Goal: Task Accomplishment & Management: Manage account settings

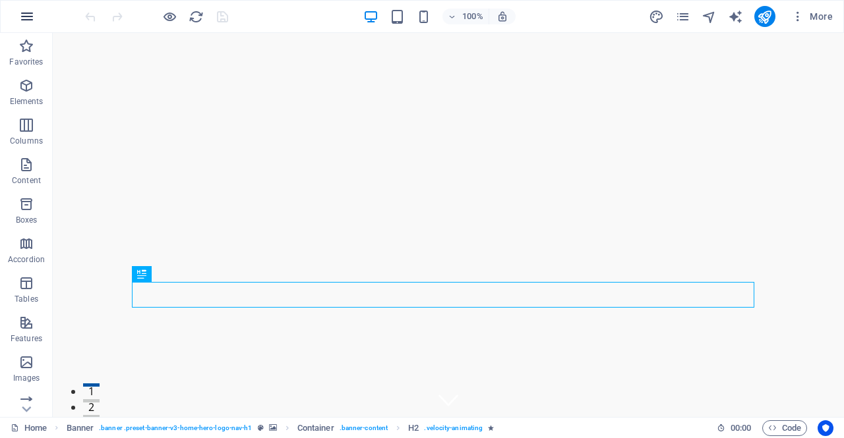
click at [34, 16] on icon "button" at bounding box center [27, 17] width 16 height 16
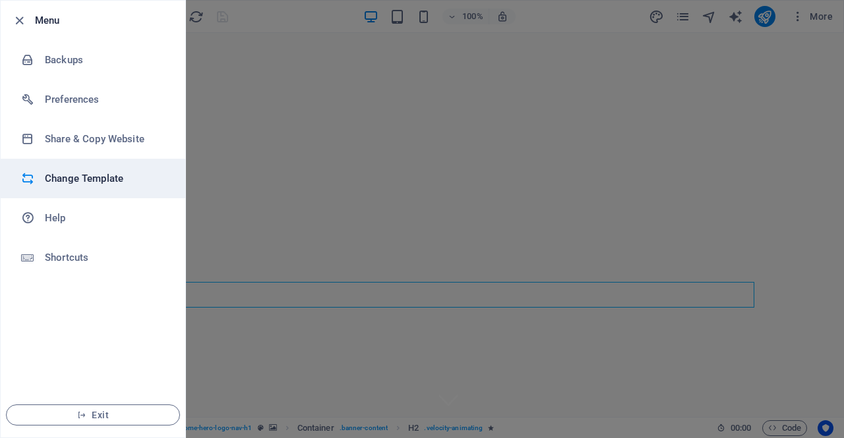
click at [67, 175] on h6 "Change Template" at bounding box center [106, 179] width 122 height 16
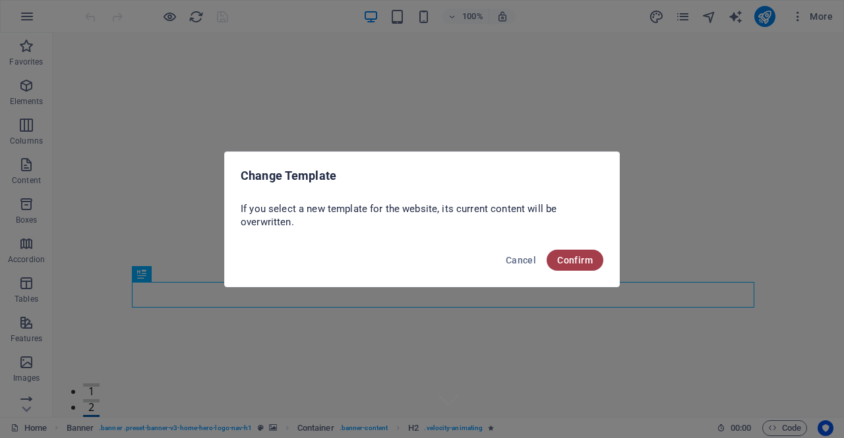
click at [591, 255] on span "Confirm" at bounding box center [575, 260] width 36 height 11
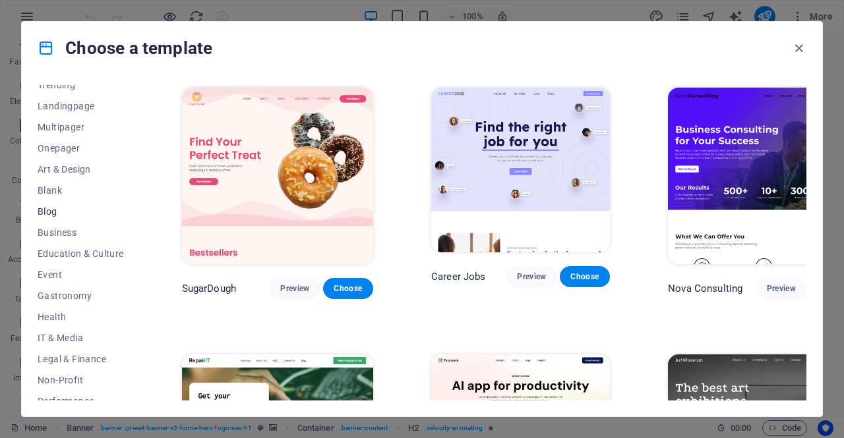
scroll to position [116, 0]
click at [63, 188] on span "Business" at bounding box center [81, 190] width 86 height 11
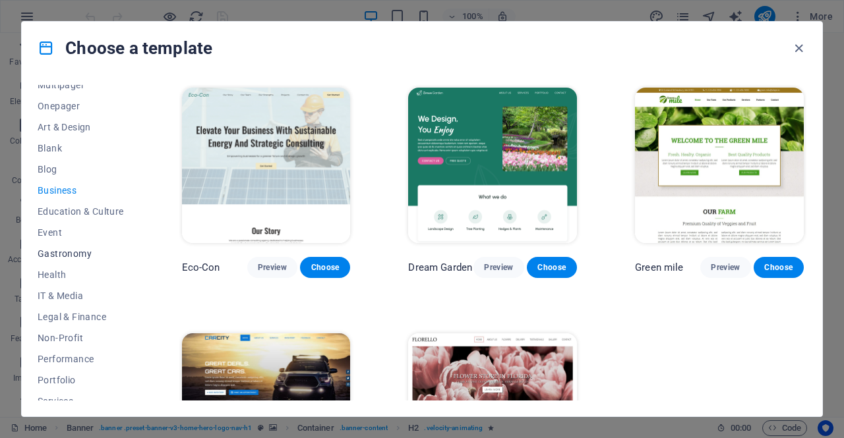
scroll to position [211, 0]
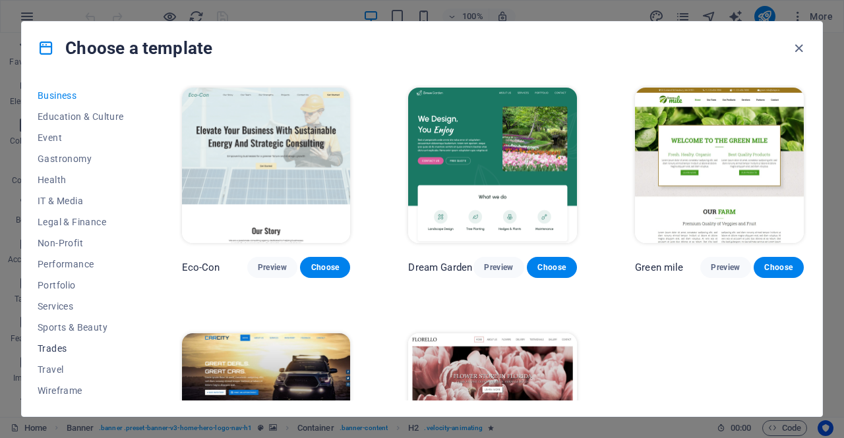
click at [58, 344] on span "Trades" at bounding box center [81, 348] width 86 height 11
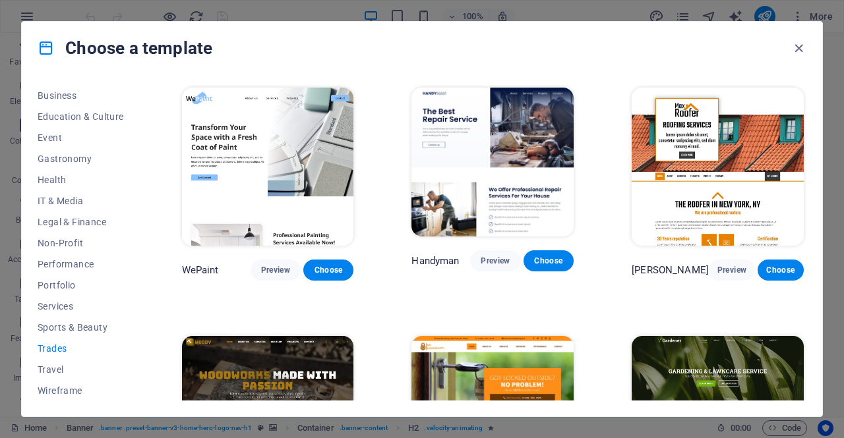
click at [261, 291] on div "WePaint Preview Choose Handyman Preview Choose Max Roofer Preview Choose Woody …" at bounding box center [492, 431] width 627 height 693
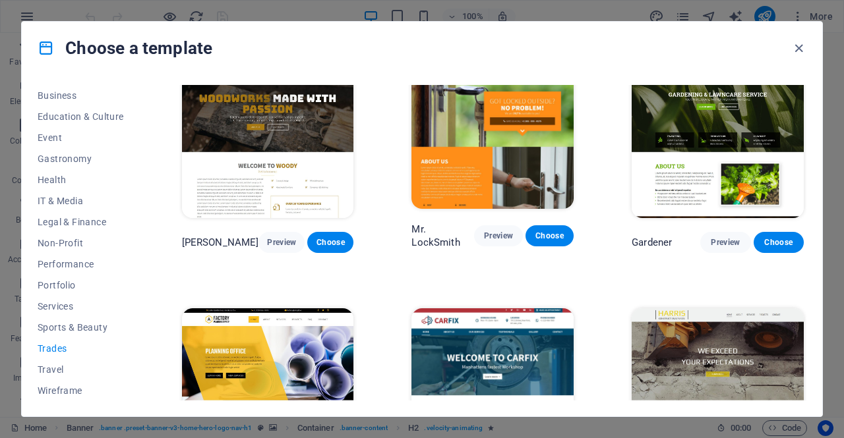
scroll to position [368, 0]
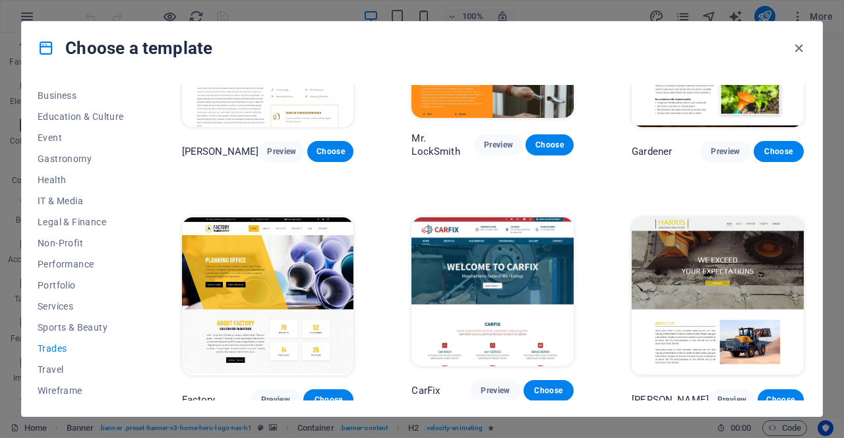
click at [216, 173] on div "WePaint Preview Choose Handyman Preview Choose Max Roofer Preview Choose Woody …" at bounding box center [492, 63] width 627 height 693
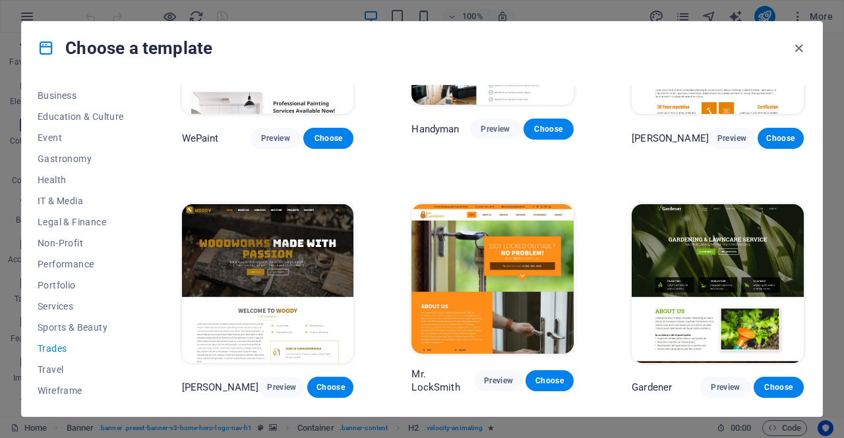
scroll to position [0, 0]
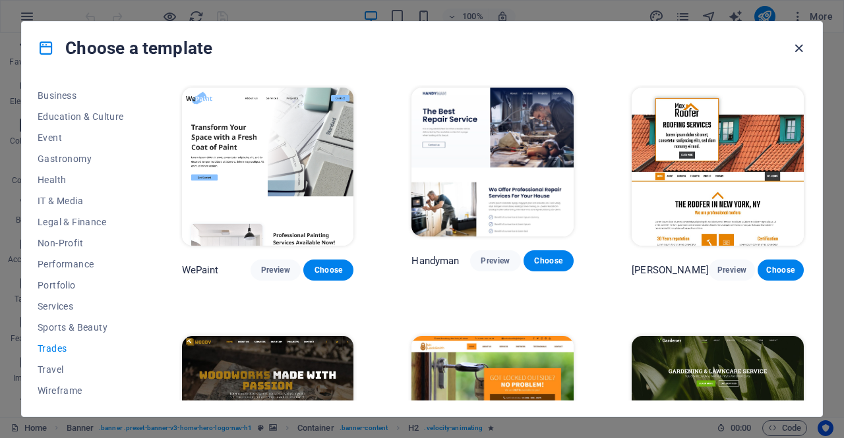
click at [796, 44] on icon "button" at bounding box center [798, 48] width 15 height 15
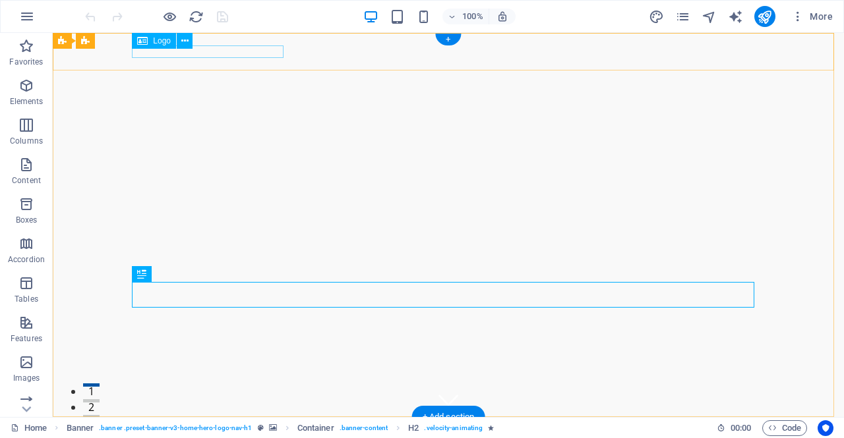
click at [258, 428] on div "[DOMAIN_NAME]" at bounding box center [448, 434] width 622 height 13
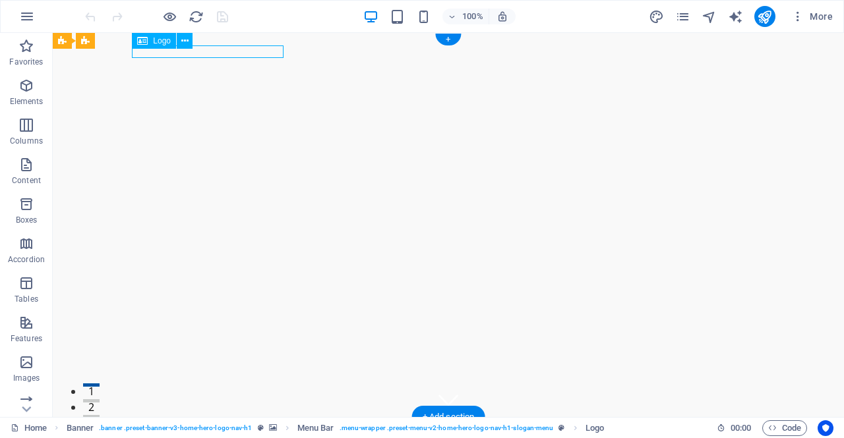
click at [258, 428] on div "[DOMAIN_NAME]" at bounding box center [448, 434] width 622 height 13
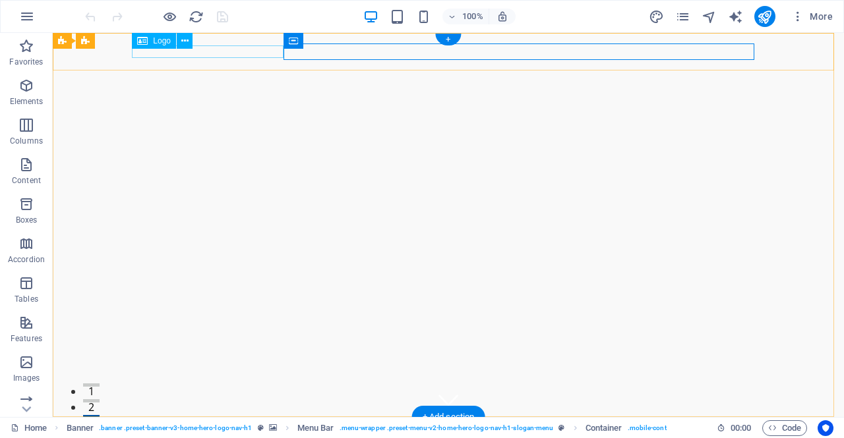
click at [266, 428] on div "[DOMAIN_NAME]" at bounding box center [448, 434] width 622 height 13
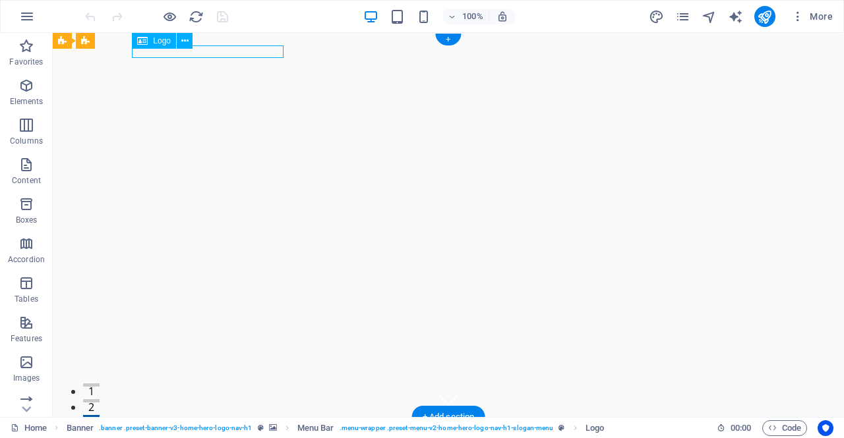
click at [266, 428] on div "[DOMAIN_NAME]" at bounding box center [448, 434] width 622 height 13
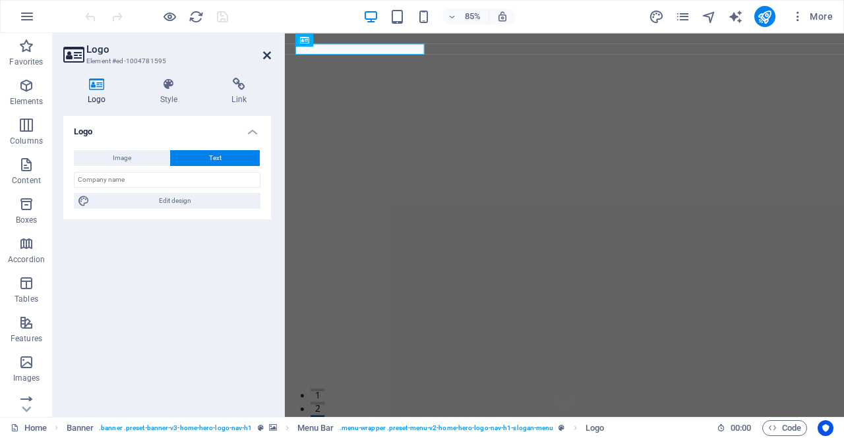
drag, startPoint x: 213, startPoint y: 24, endPoint x: 266, endPoint y: 57, distance: 62.2
click at [266, 57] on icon at bounding box center [267, 55] width 8 height 11
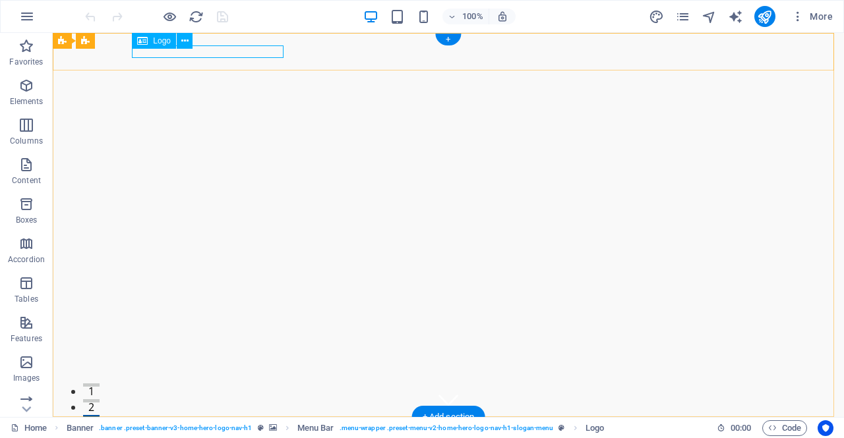
click at [266, 428] on div "[DOMAIN_NAME]" at bounding box center [448, 434] width 622 height 13
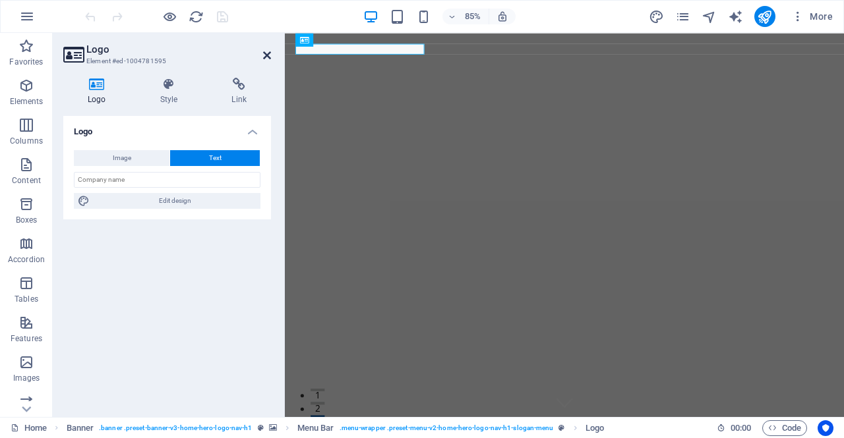
click at [267, 51] on icon at bounding box center [267, 55] width 8 height 11
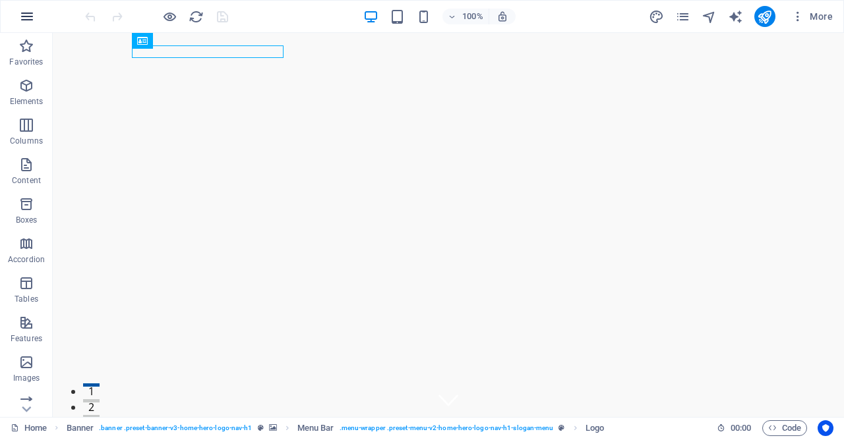
click at [26, 18] on icon "button" at bounding box center [27, 17] width 16 height 16
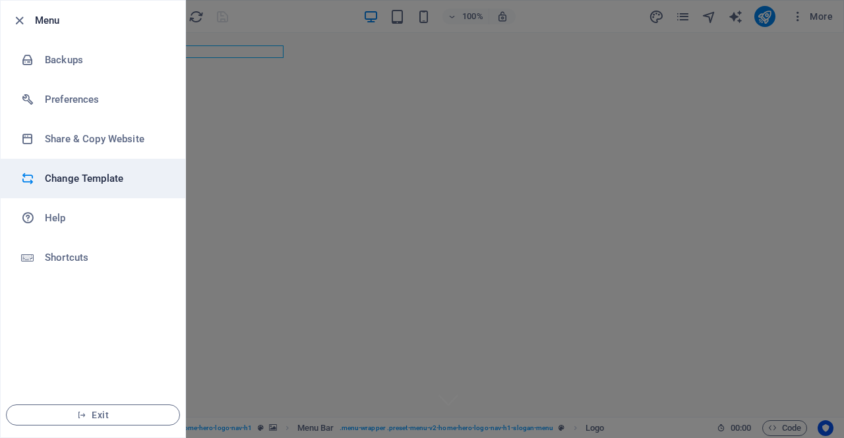
click at [56, 173] on h6 "Change Template" at bounding box center [106, 179] width 122 height 16
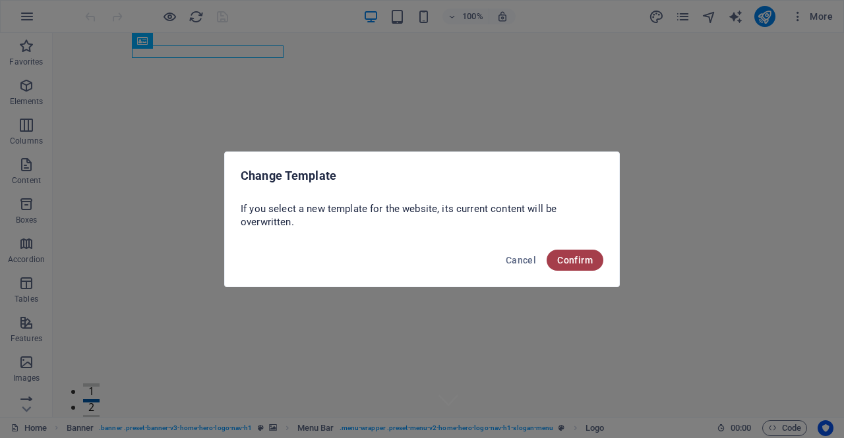
click at [567, 263] on span "Confirm" at bounding box center [575, 260] width 36 height 11
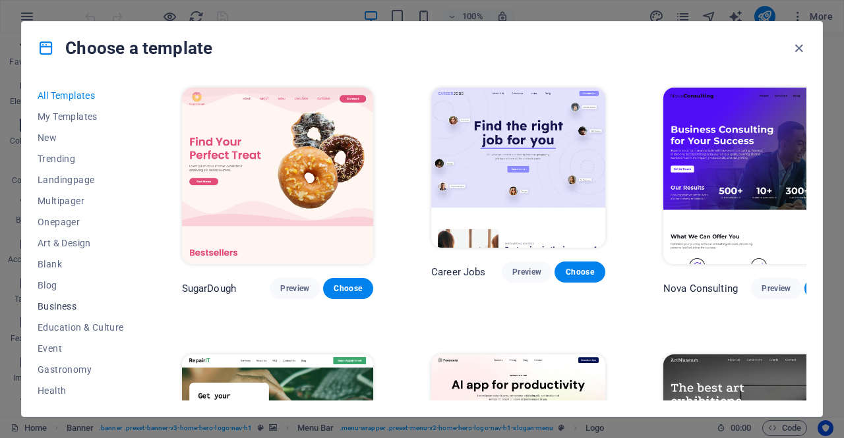
scroll to position [211, 0]
click at [55, 349] on span "Trades" at bounding box center [81, 348] width 86 height 11
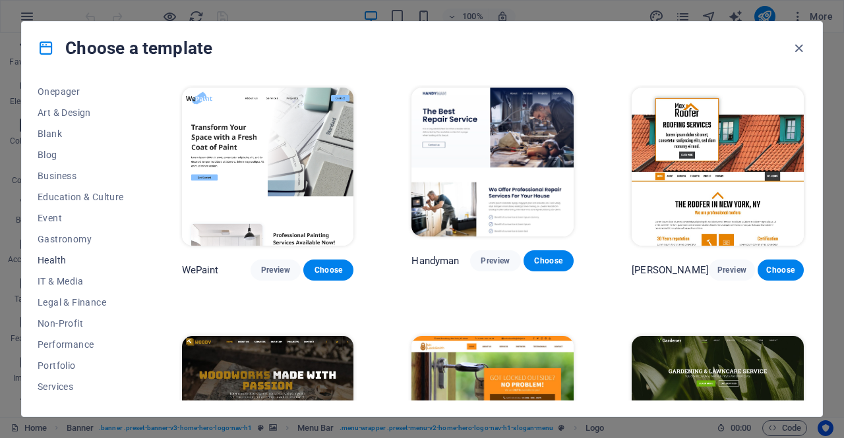
scroll to position [121, 0]
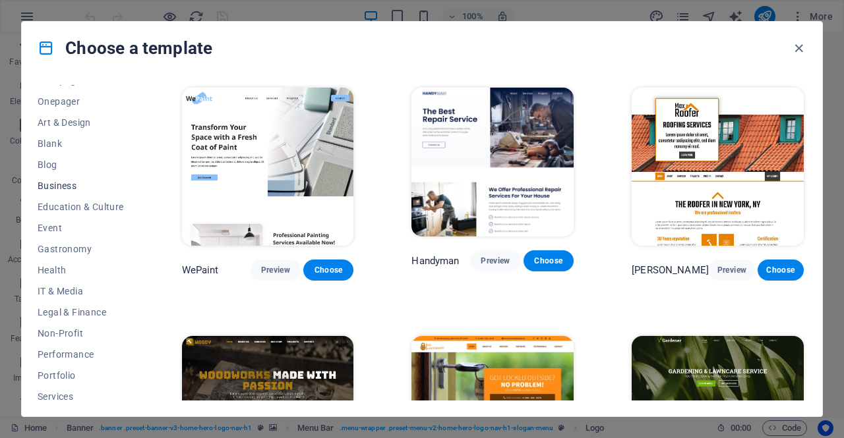
click at [72, 185] on span "Business" at bounding box center [81, 186] width 86 height 11
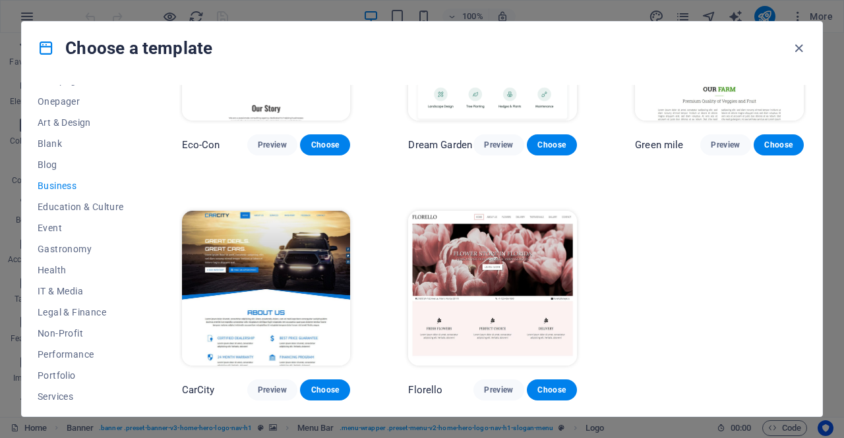
scroll to position [124, 0]
click at [47, 46] on icon at bounding box center [46, 48] width 17 height 17
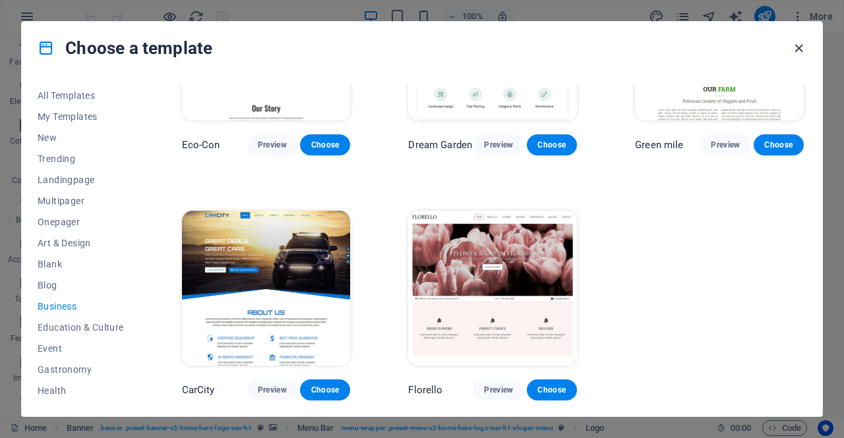
click at [803, 42] on icon "button" at bounding box center [798, 48] width 15 height 15
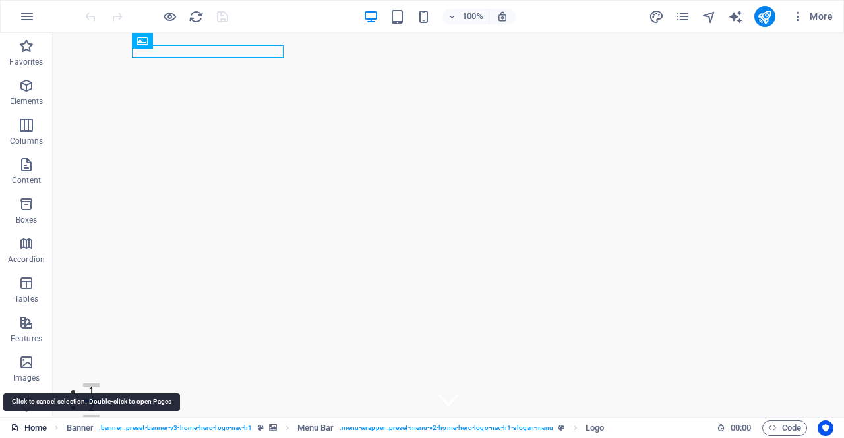
click at [43, 427] on link "Home" at bounding box center [29, 428] width 36 height 16
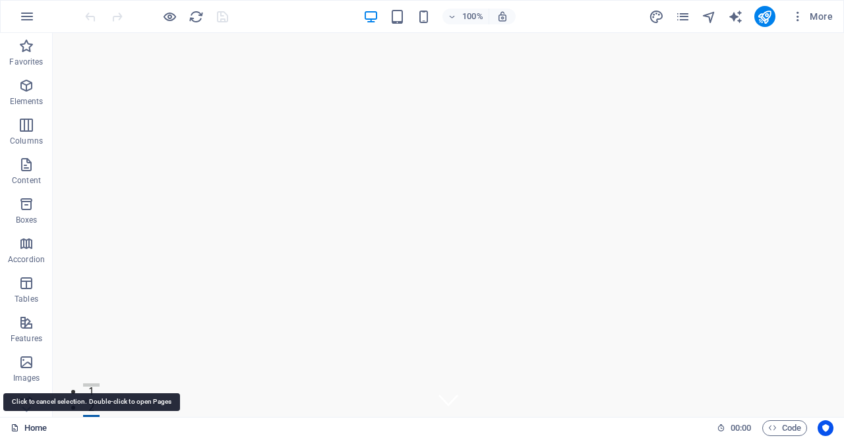
click at [43, 427] on link "Home" at bounding box center [29, 428] width 36 height 16
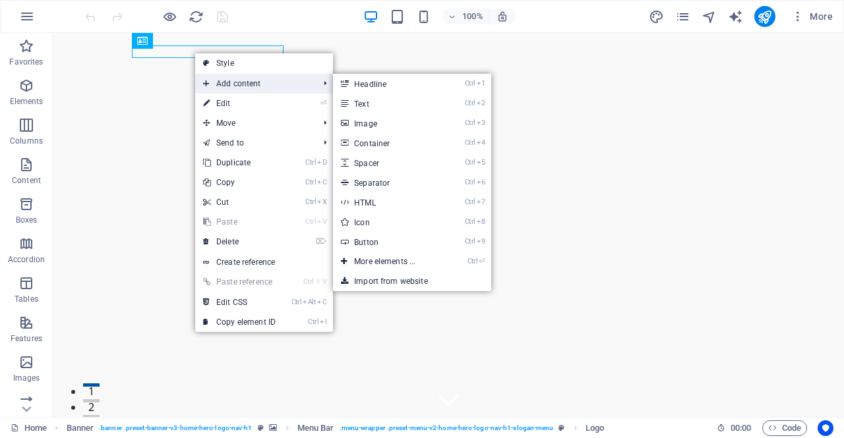
click at [241, 77] on span "Add content" at bounding box center [254, 84] width 118 height 20
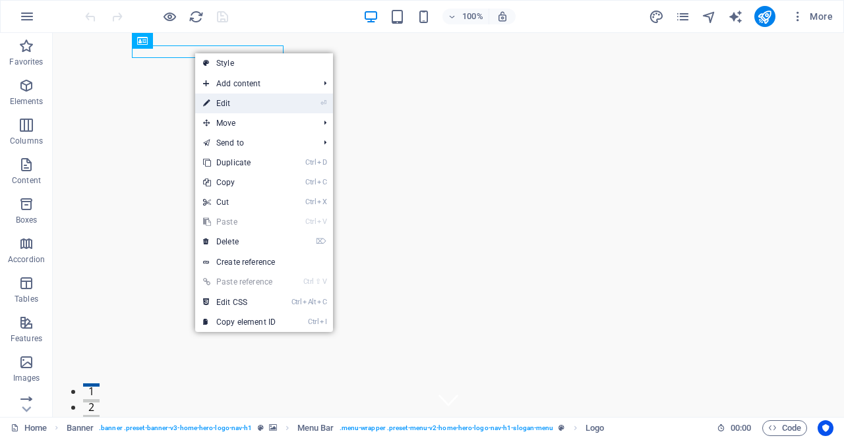
click at [223, 108] on link "⏎ Edit" at bounding box center [239, 104] width 88 height 20
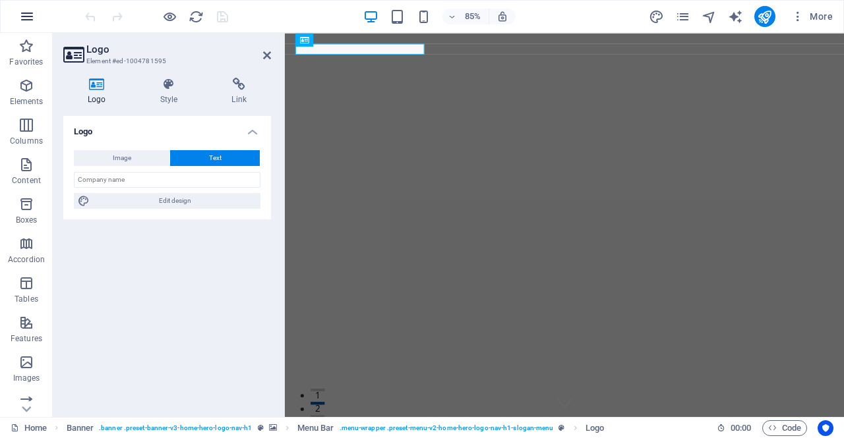
click at [16, 22] on button "button" at bounding box center [27, 17] width 32 height 32
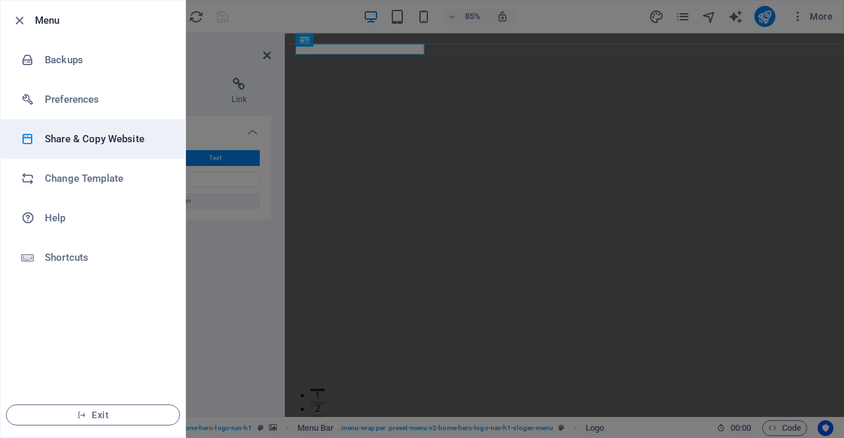
click at [86, 123] on li "Share & Copy Website" at bounding box center [93, 139] width 185 height 40
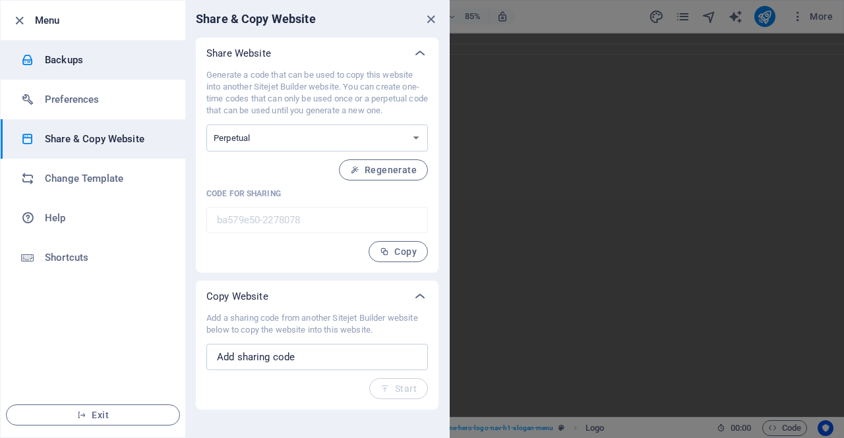
click at [98, 76] on li "Backups" at bounding box center [93, 60] width 185 height 40
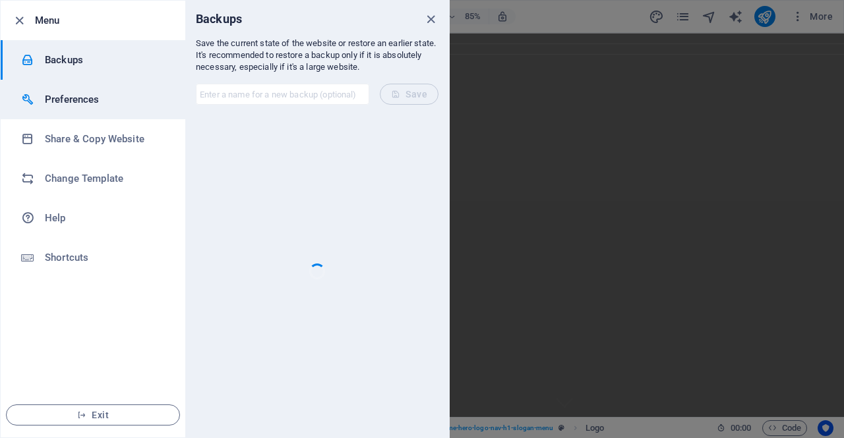
click at [91, 95] on h6 "Preferences" at bounding box center [106, 100] width 122 height 16
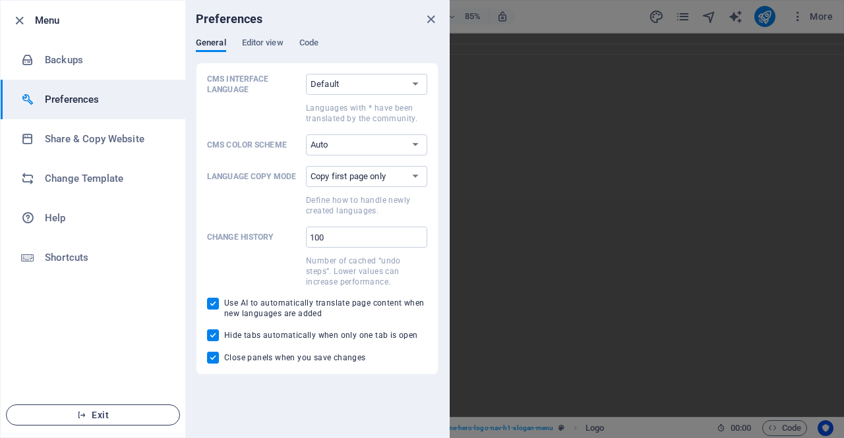
click at [76, 418] on span "Exit" at bounding box center [93, 415] width 152 height 11
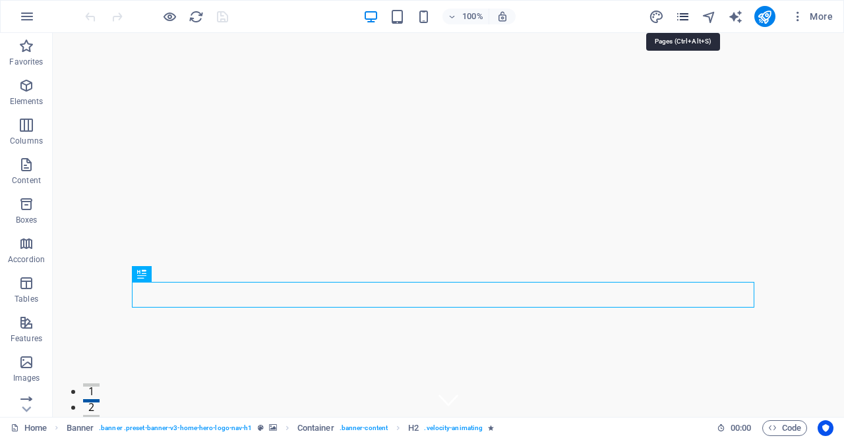
click at [681, 12] on icon "pages" at bounding box center [682, 16] width 15 height 15
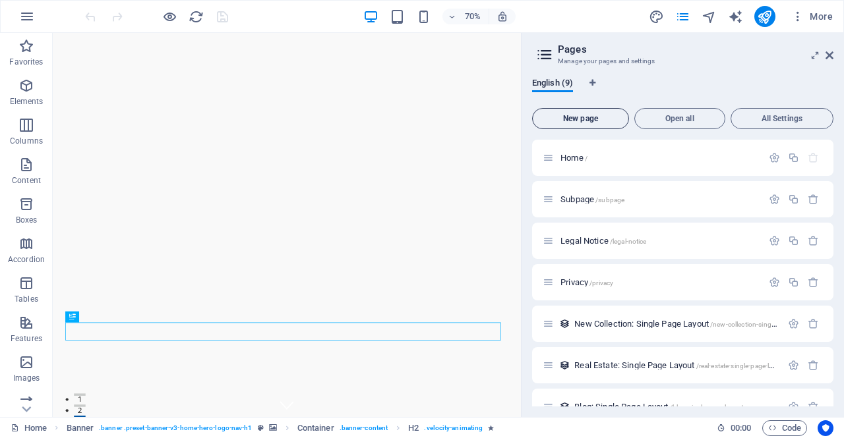
click at [594, 125] on button "New page" at bounding box center [580, 118] width 97 height 21
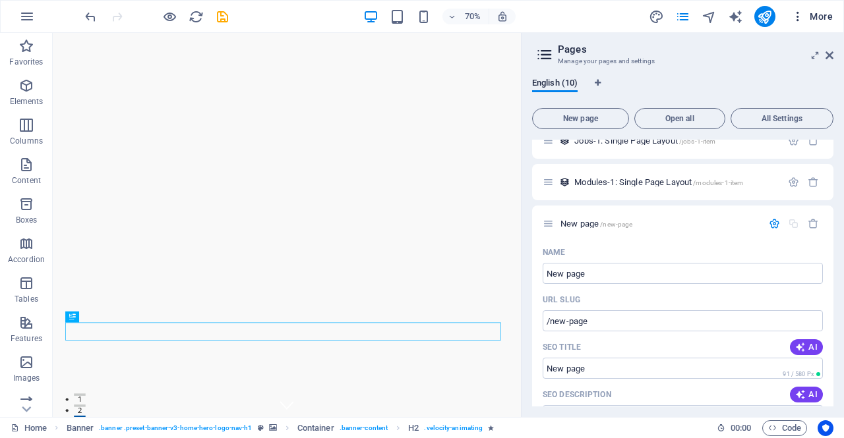
click at [823, 6] on button "More" at bounding box center [812, 16] width 52 height 21
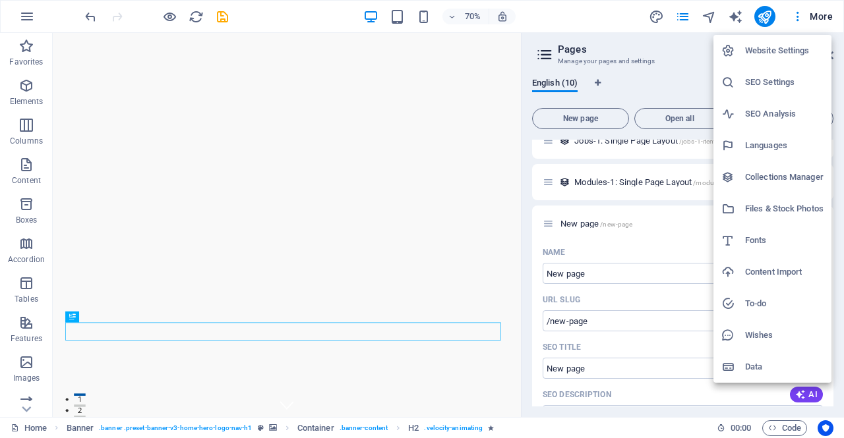
click at [792, 47] on h6 "Website Settings" at bounding box center [784, 51] width 78 height 16
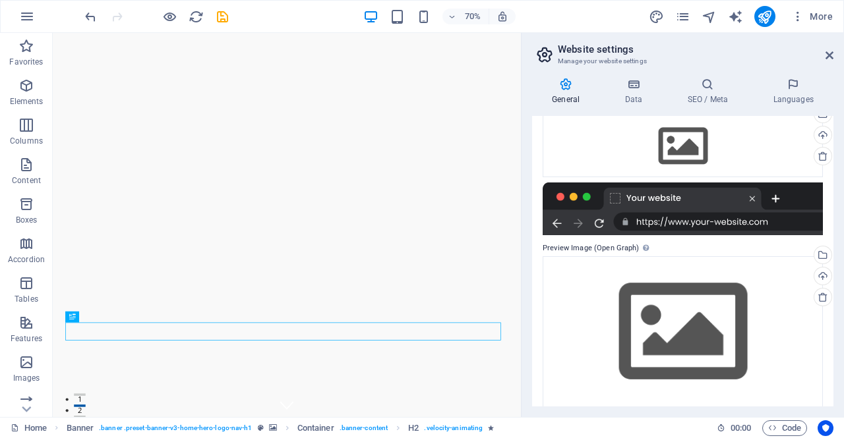
scroll to position [158, 0]
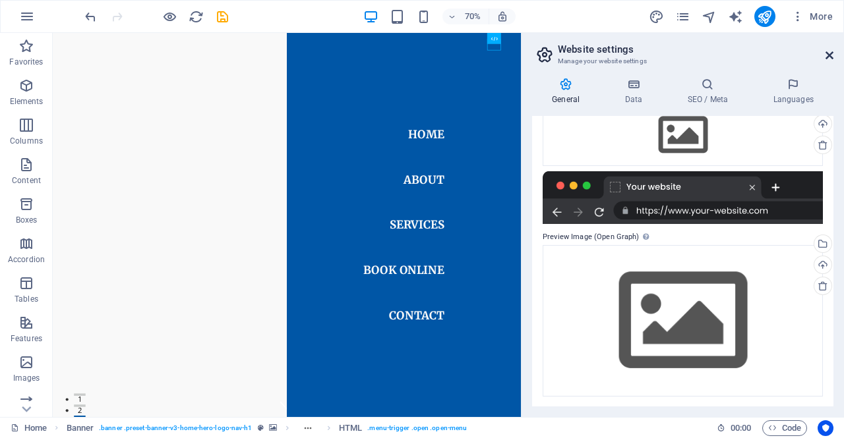
click at [826, 57] on icon at bounding box center [829, 55] width 8 height 11
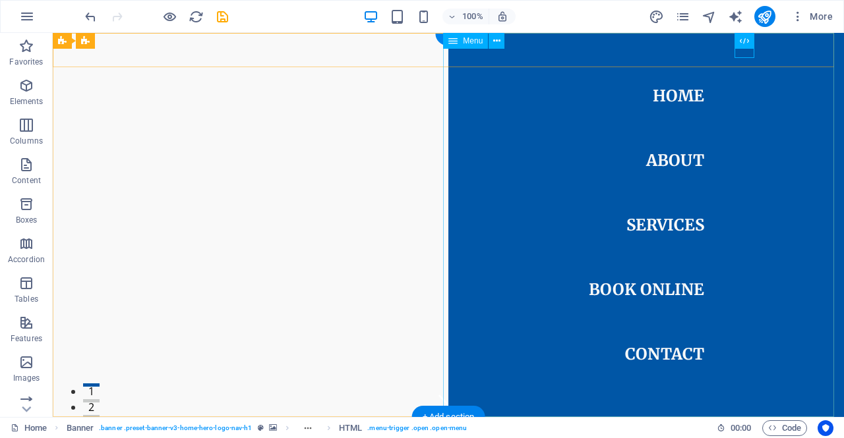
click at [673, 90] on nav "Home About Services Book Online Contact" at bounding box center [645, 225] width 395 height 384
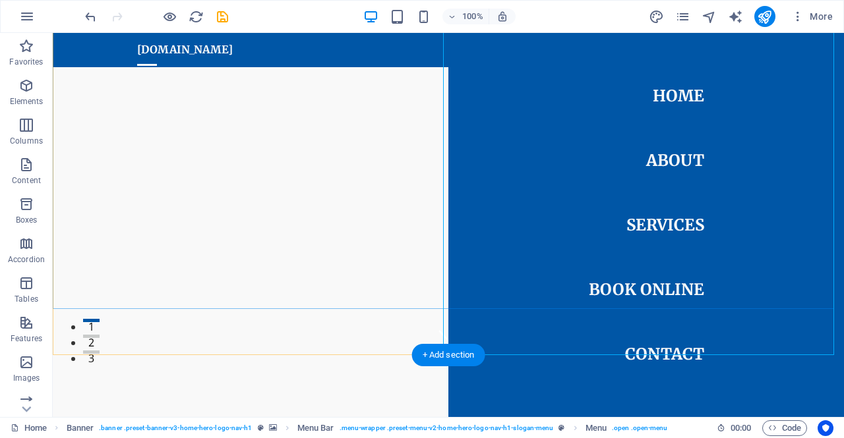
scroll to position [67, 0]
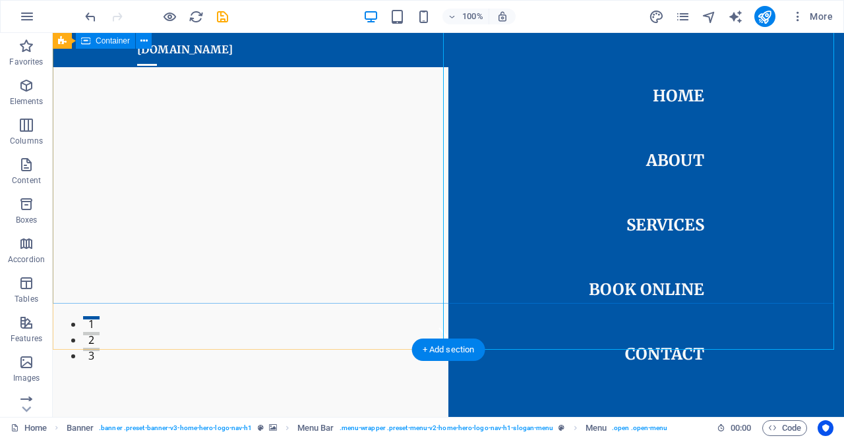
click at [271, 350] on div "This is a very cool headline" at bounding box center [448, 438] width 791 height 176
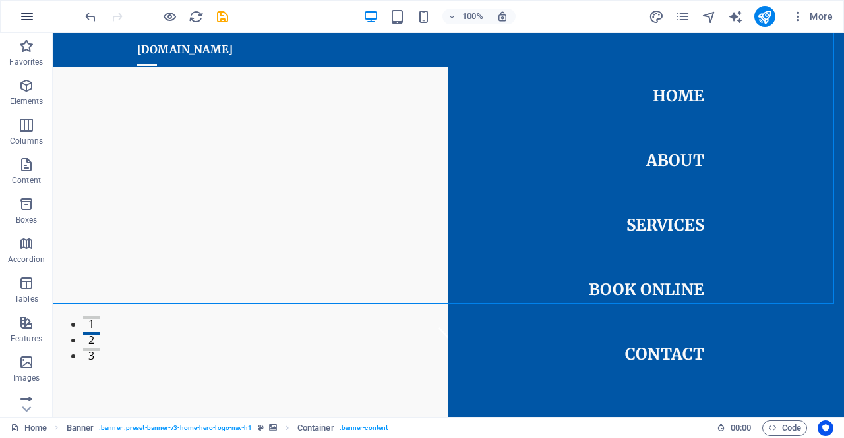
click at [20, 18] on icon "button" at bounding box center [27, 17] width 16 height 16
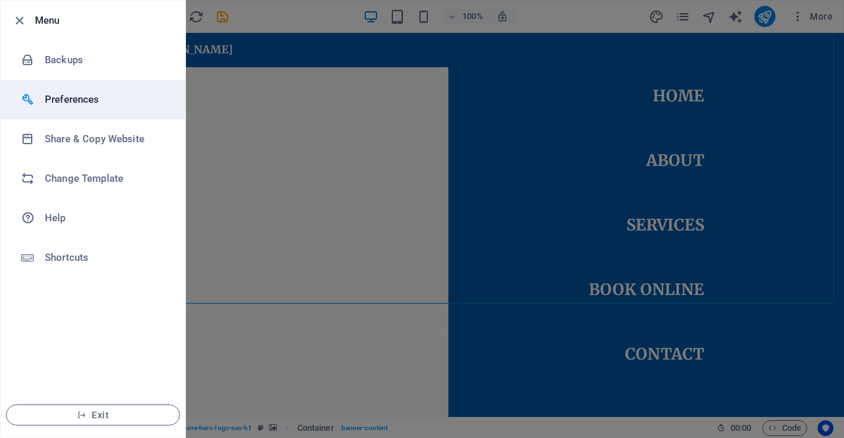
click at [42, 98] on div at bounding box center [33, 99] width 24 height 13
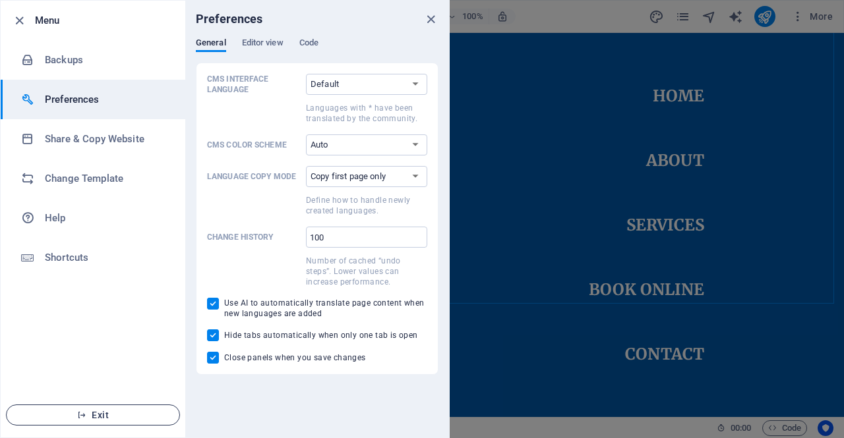
click at [82, 419] on icon "button" at bounding box center [81, 415] width 9 height 9
